Goal: Navigation & Orientation: Find specific page/section

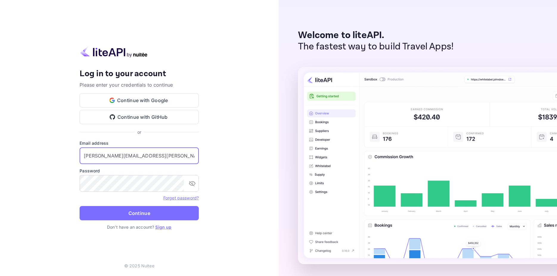
type input "toribio.rodriguez@grupovdt.com"
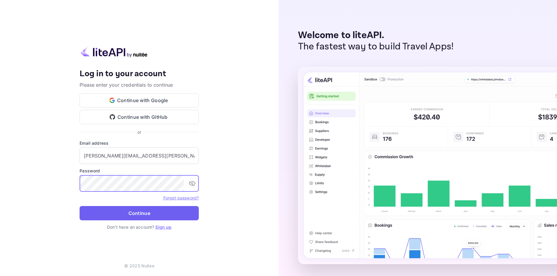
click at [126, 214] on button "Continue" at bounding box center [139, 213] width 119 height 14
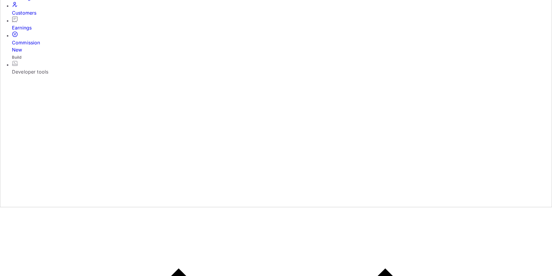
scroll to position [61, 0]
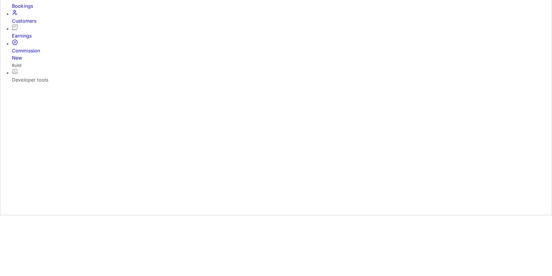
click at [36, 10] on div "Bookings" at bounding box center [282, 5] width 540 height 7
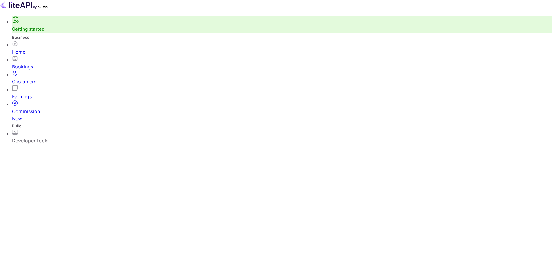
click at [35, 137] on div "Developer tools" at bounding box center [282, 140] width 540 height 7
click at [24, 55] on div "Home" at bounding box center [282, 51] width 540 height 7
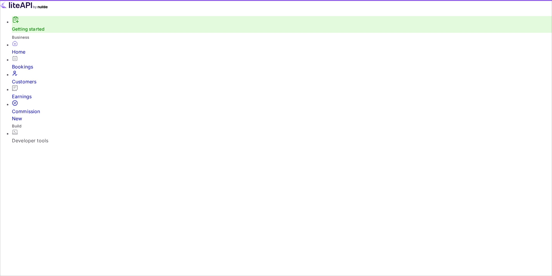
scroll to position [92, 145]
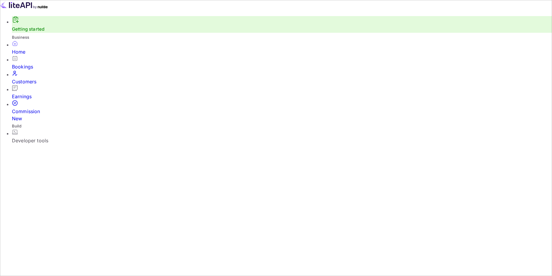
click at [33, 70] on div "Bookings" at bounding box center [282, 66] width 540 height 7
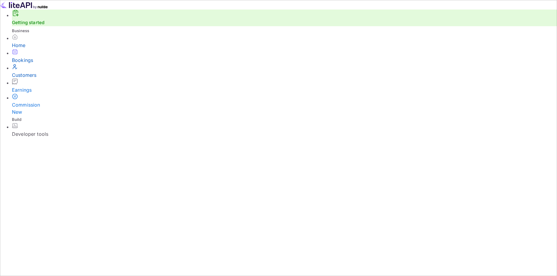
click at [29, 79] on div "Customers" at bounding box center [284, 75] width 545 height 7
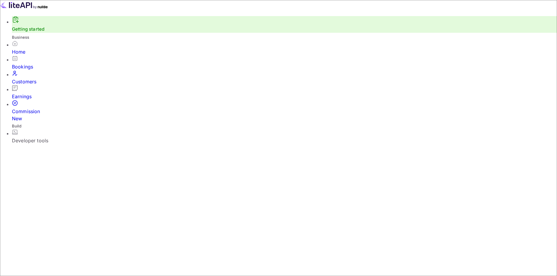
click at [32, 108] on div "Commission New" at bounding box center [284, 115] width 545 height 14
click at [31, 93] on div "Earnings" at bounding box center [282, 96] width 540 height 7
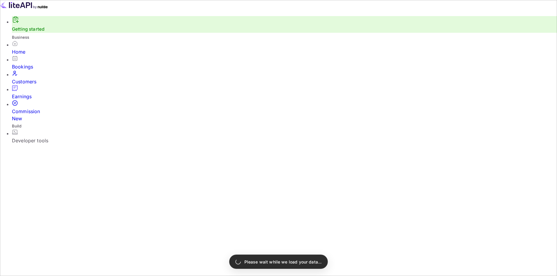
click at [31, 81] on div "Customers" at bounding box center [284, 81] width 545 height 7
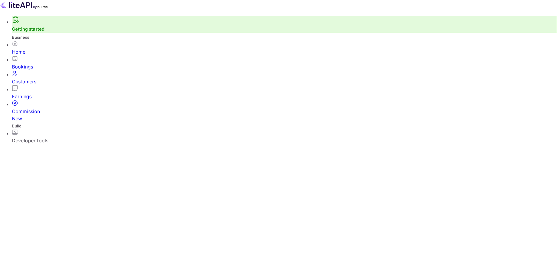
click at [32, 67] on div "Bookings" at bounding box center [284, 66] width 545 height 7
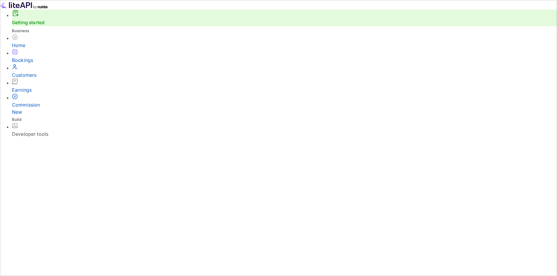
click at [25, 49] on div "Home" at bounding box center [284, 45] width 545 height 7
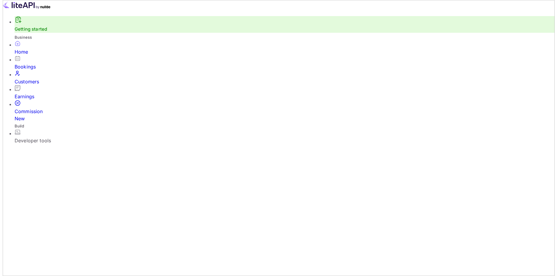
scroll to position [60, 0]
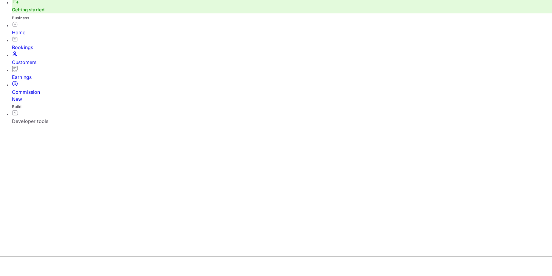
scroll to position [30, 0]
